Goal: Book appointment/travel/reservation

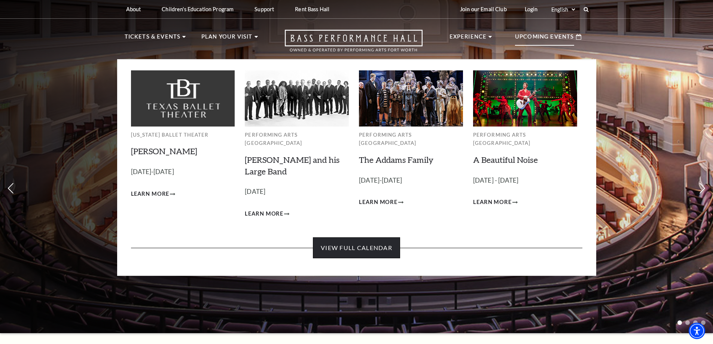
click at [373, 237] on link "View Full Calendar" at bounding box center [356, 247] width 87 height 21
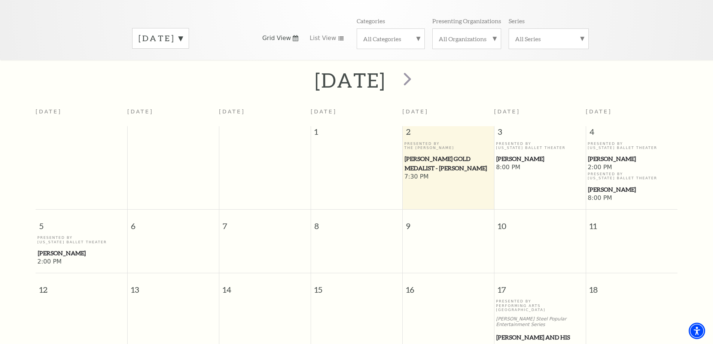
scroll to position [66, 0]
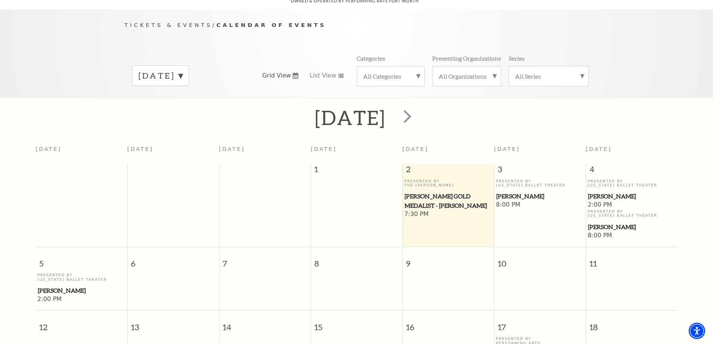
click at [183, 70] on label "[DATE]" at bounding box center [161, 76] width 44 height 12
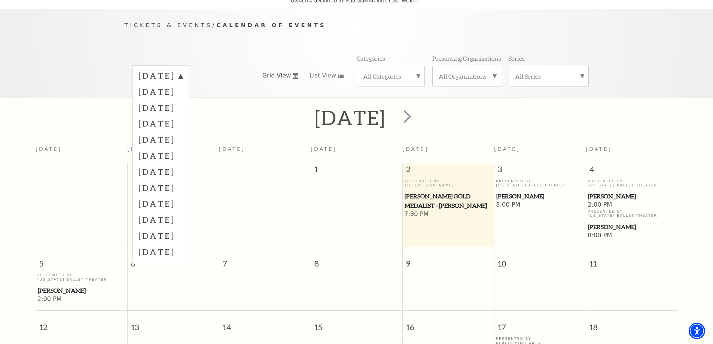
click at [183, 70] on label "[DATE]" at bounding box center [161, 76] width 44 height 13
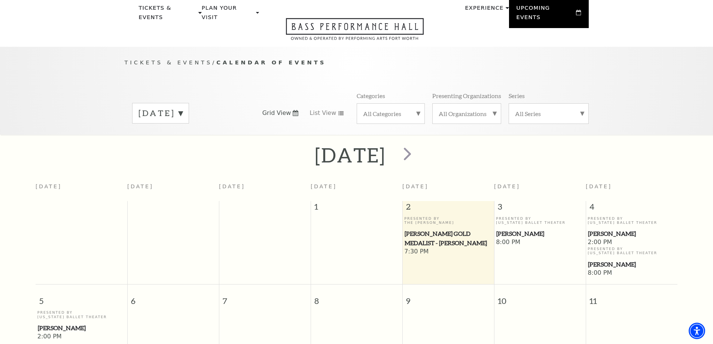
scroll to position [0, 0]
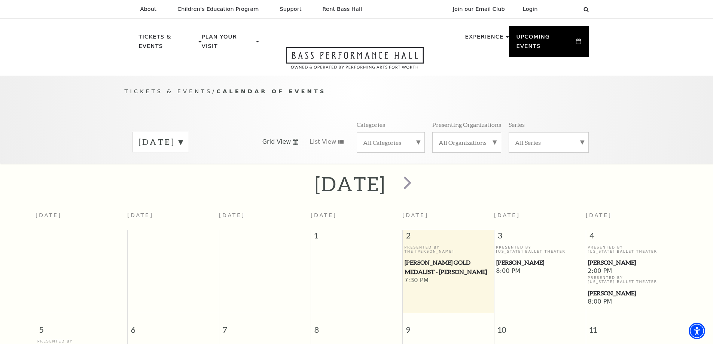
click at [183, 136] on label "[DATE]" at bounding box center [161, 142] width 44 height 12
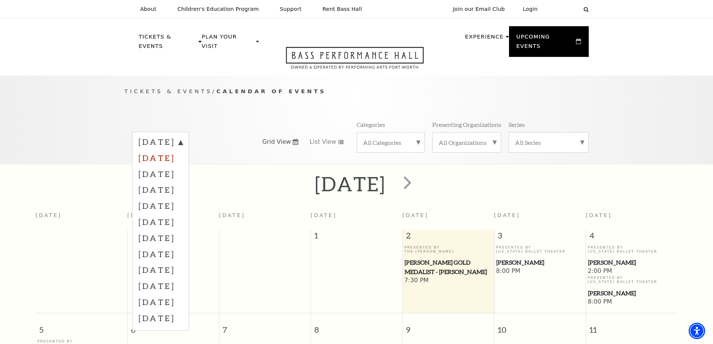
click at [183, 150] on label "[DATE]" at bounding box center [161, 158] width 44 height 16
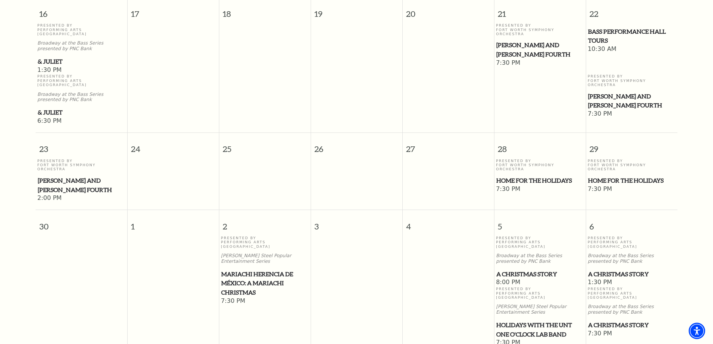
scroll to position [665, 0]
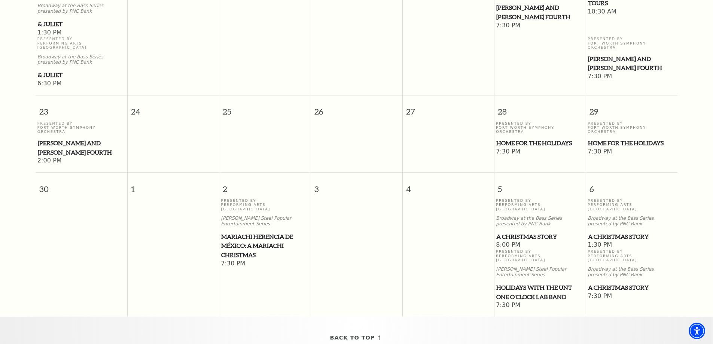
click at [530, 232] on span "A Christmas Story" at bounding box center [539, 236] width 87 height 9
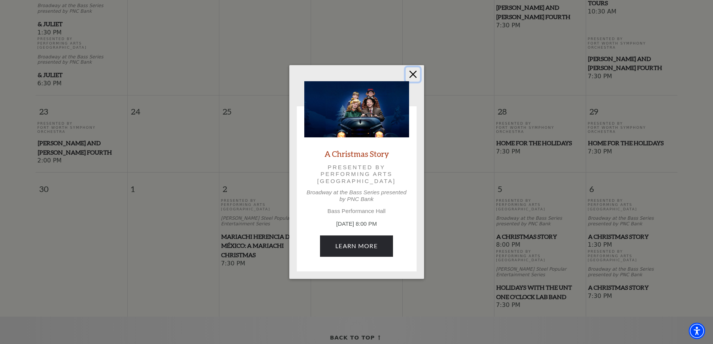
click at [408, 74] on button "Close" at bounding box center [413, 74] width 14 height 14
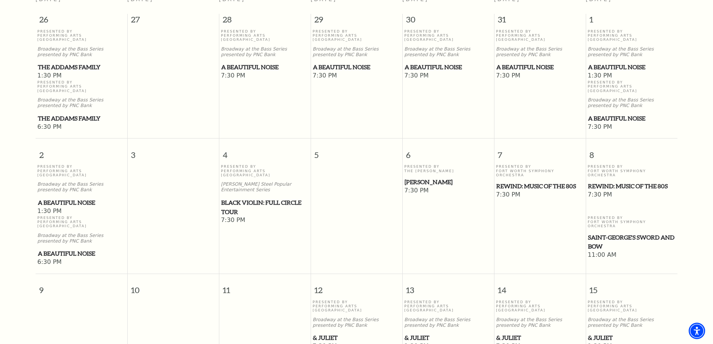
scroll to position [0, 0]
